Goal: Task Accomplishment & Management: Manage account settings

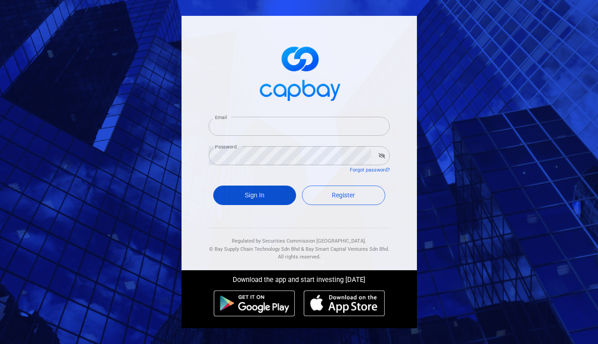
type input "[PERSON_NAME][EMAIL_ADDRESS][DOMAIN_NAME]"
click at [253, 194] on button "Sign In" at bounding box center [254, 195] width 83 height 19
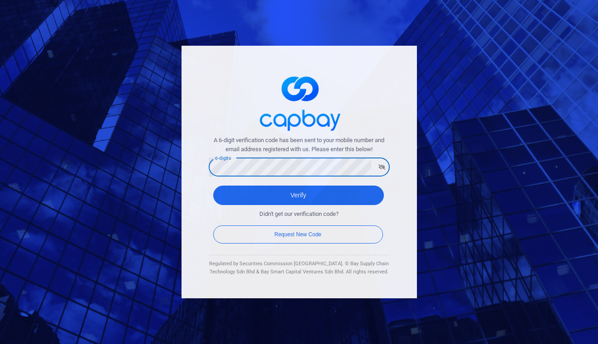
click at [213, 186] on button "Verify" at bounding box center [298, 195] width 171 height 19
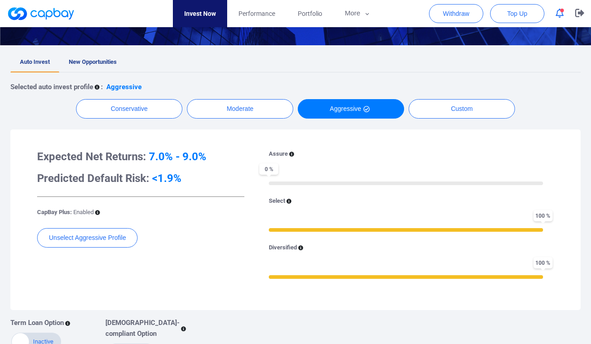
scroll to position [86, 0]
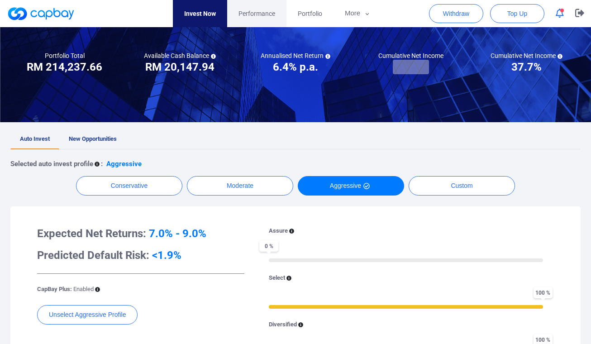
click at [249, 16] on span "Performance" at bounding box center [256, 14] width 37 height 10
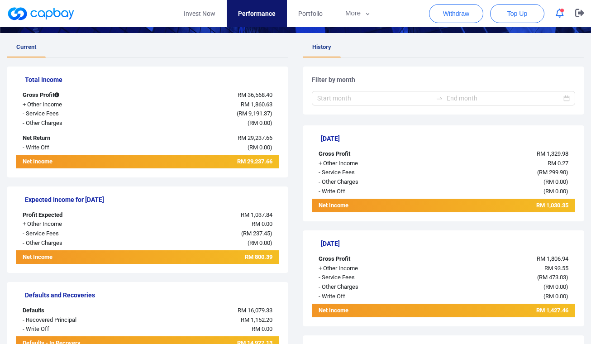
scroll to position [194, 0]
